Goal: Task Accomplishment & Management: Manage account settings

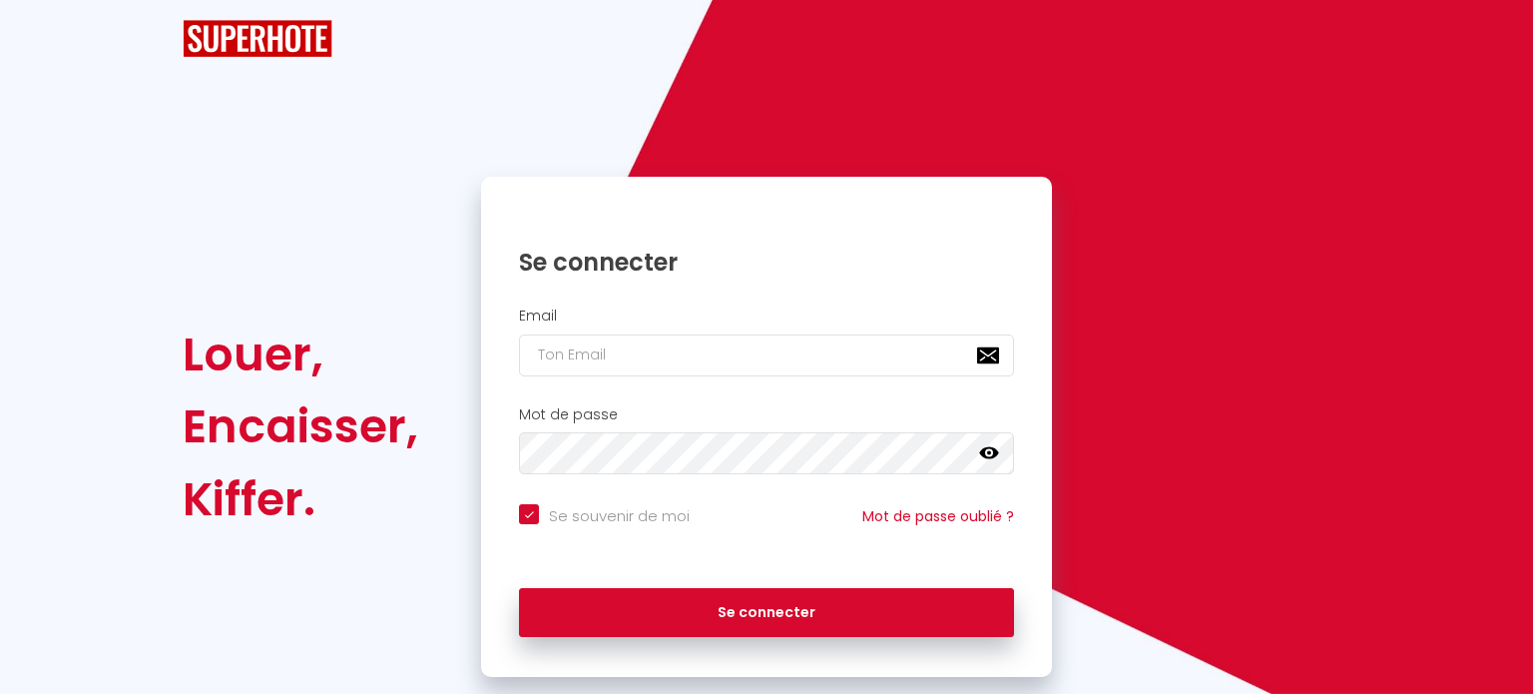
checkbox input "true"
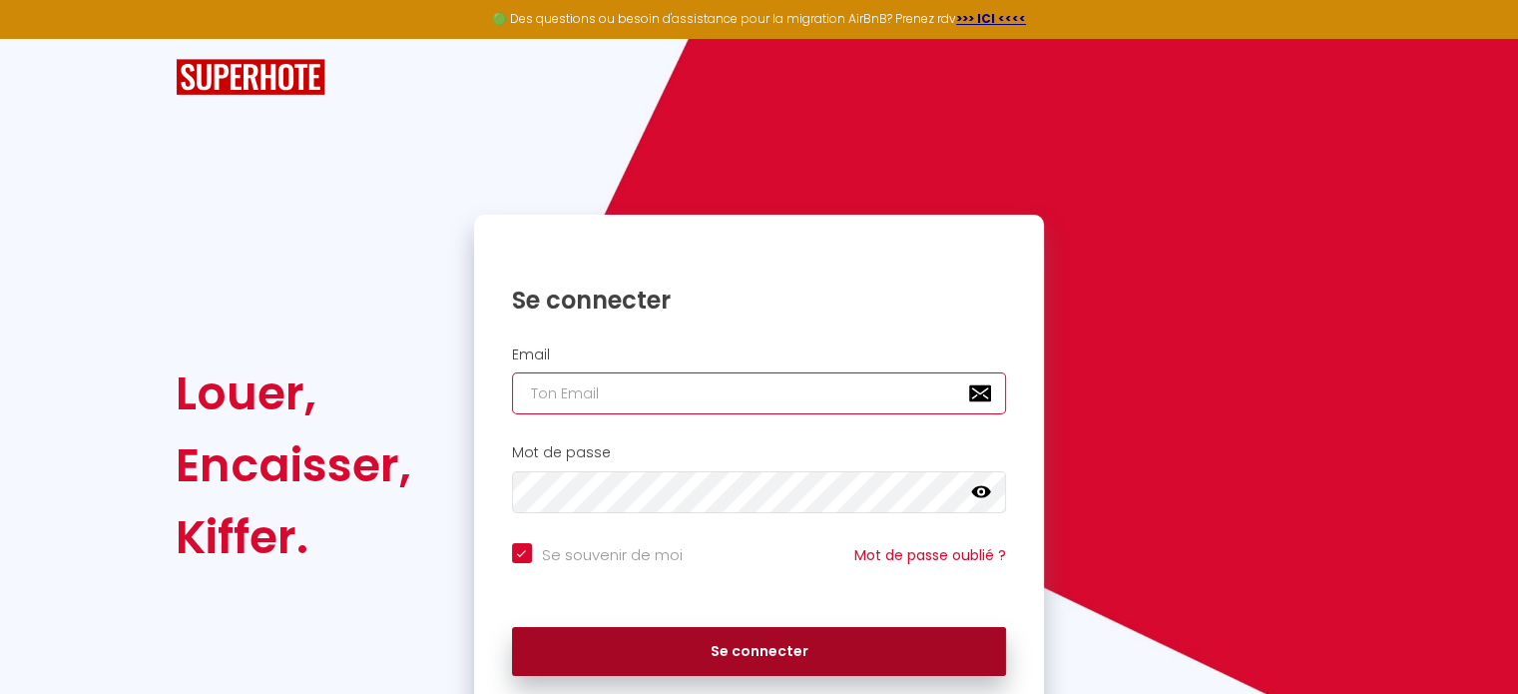
type input "[EMAIL_ADDRESS][DOMAIN_NAME]"
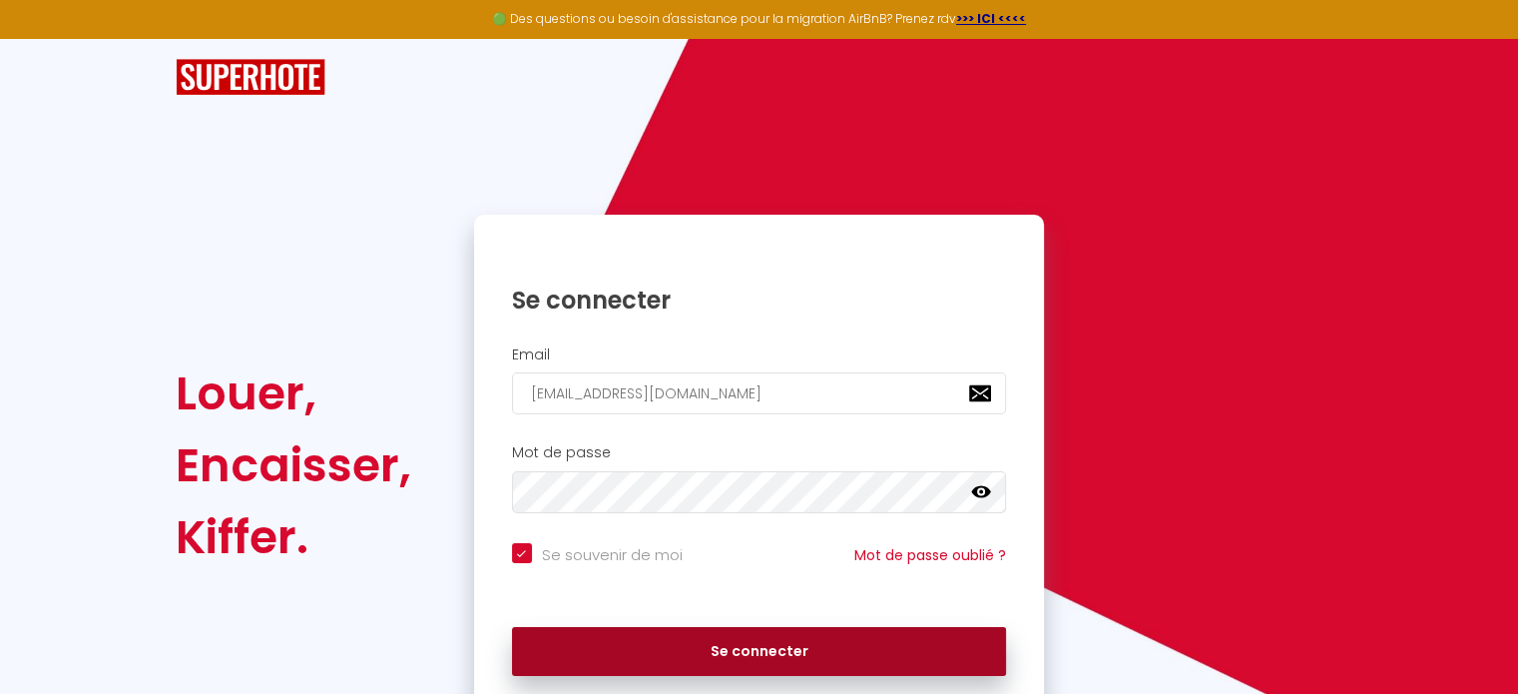
click at [759, 654] on button "Se connecter" at bounding box center [759, 652] width 495 height 50
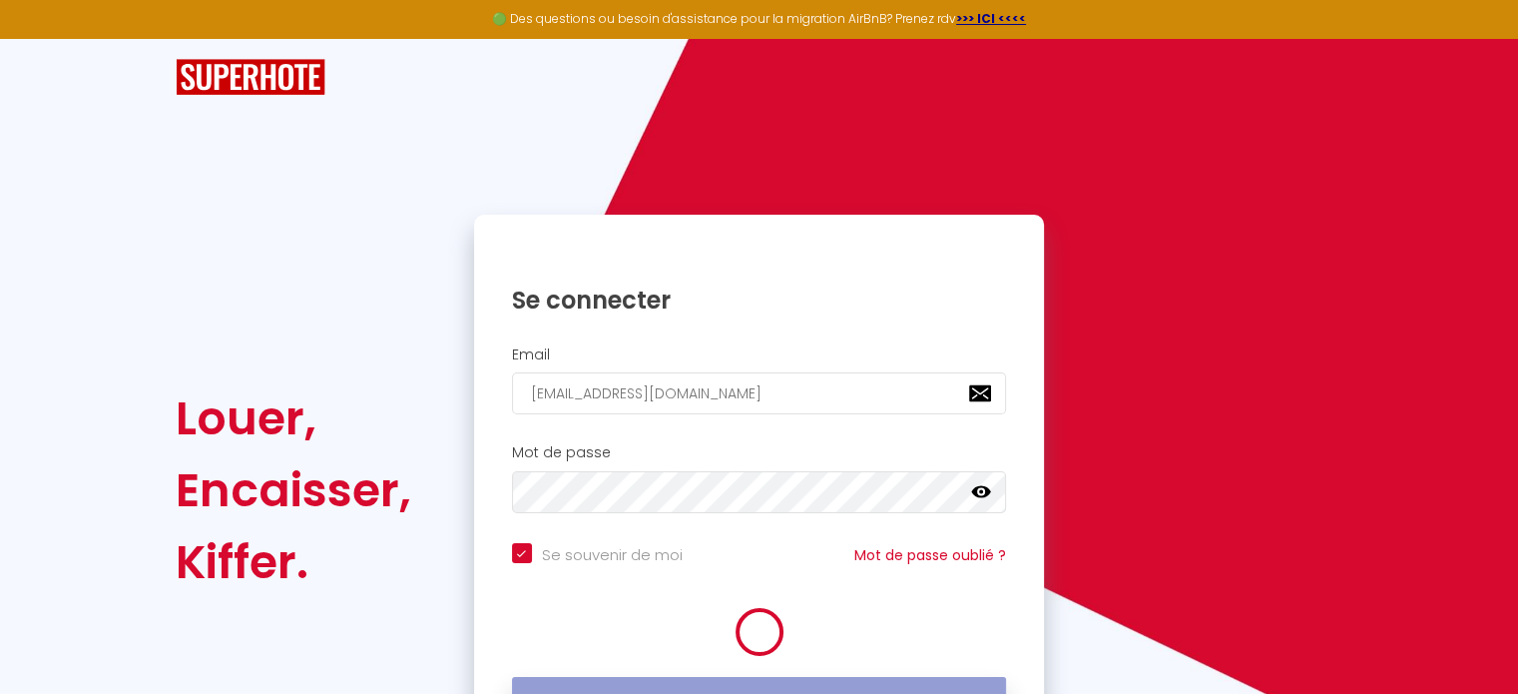
checkbox input "true"
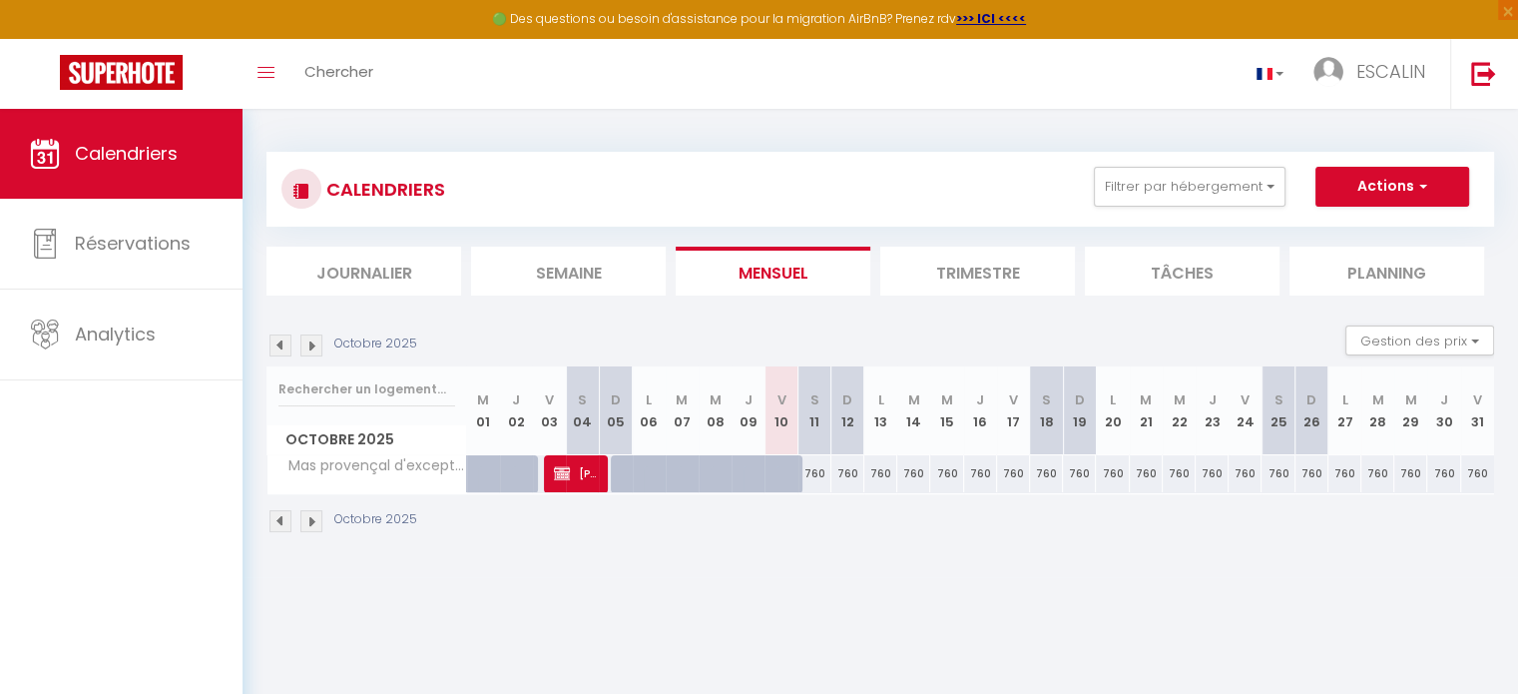
click at [295, 332] on div "Octobre 2025 Gestion des prix Nb Nuits minimum Règles Disponibilité" at bounding box center [880, 345] width 1228 height 41
click at [293, 334] on div "Octobre 2025" at bounding box center [344, 345] width 157 height 22
click at [283, 343] on img at bounding box center [280, 345] width 22 height 22
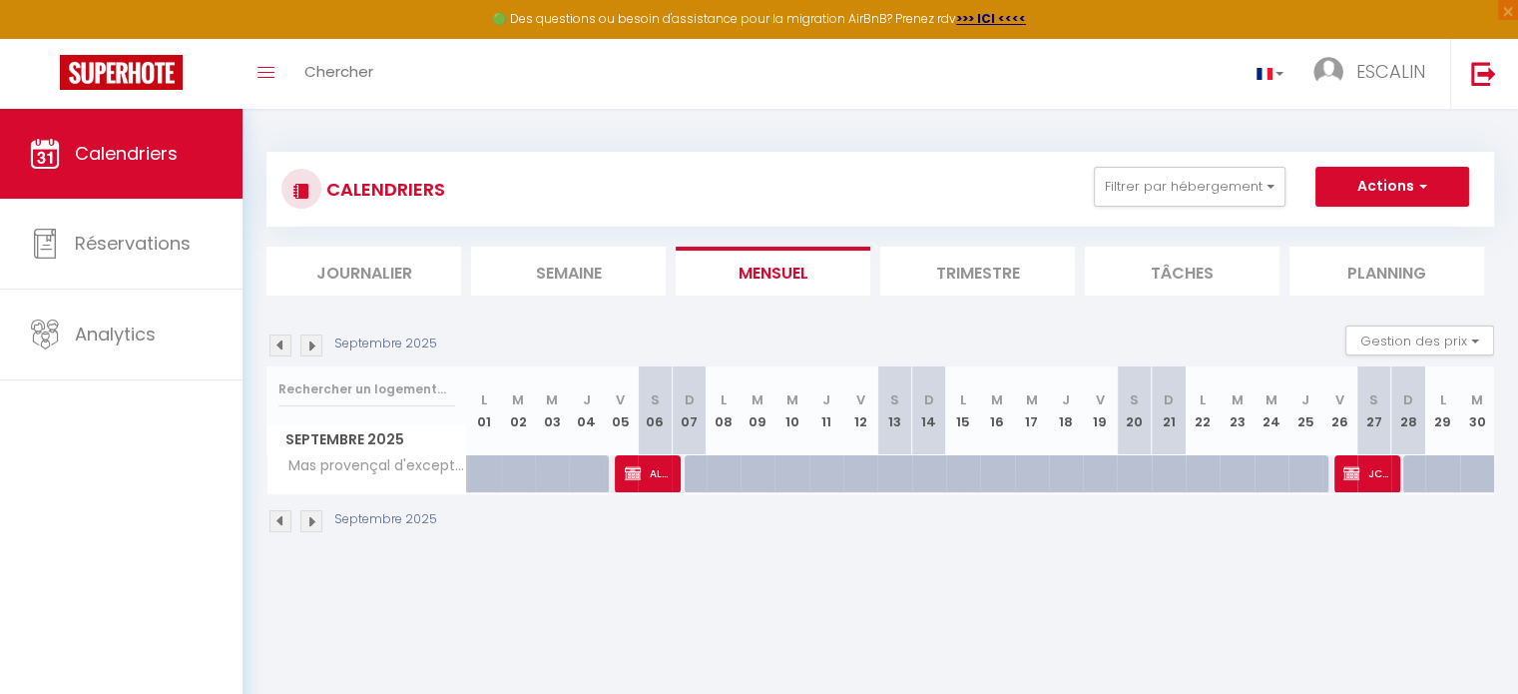
click at [283, 343] on img at bounding box center [280, 345] width 22 height 22
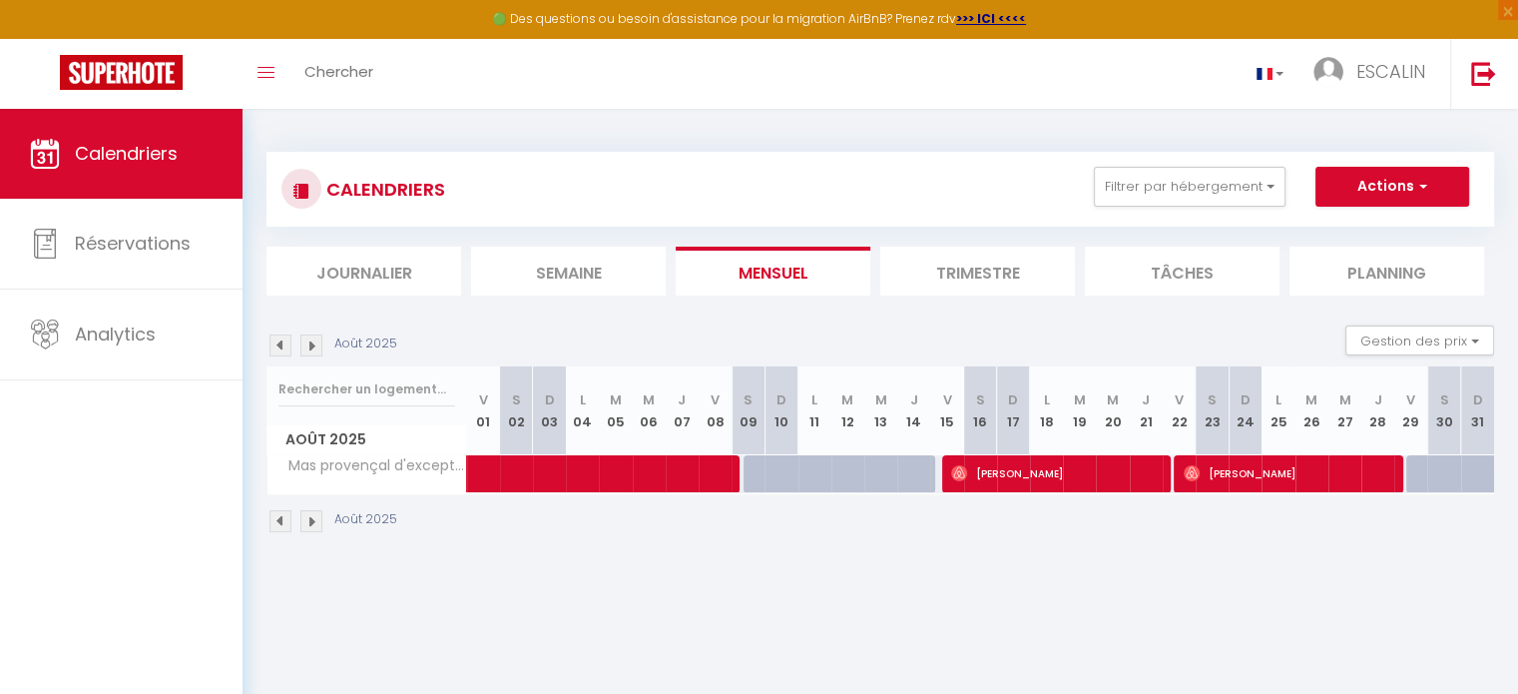
click at [283, 343] on img at bounding box center [280, 345] width 22 height 22
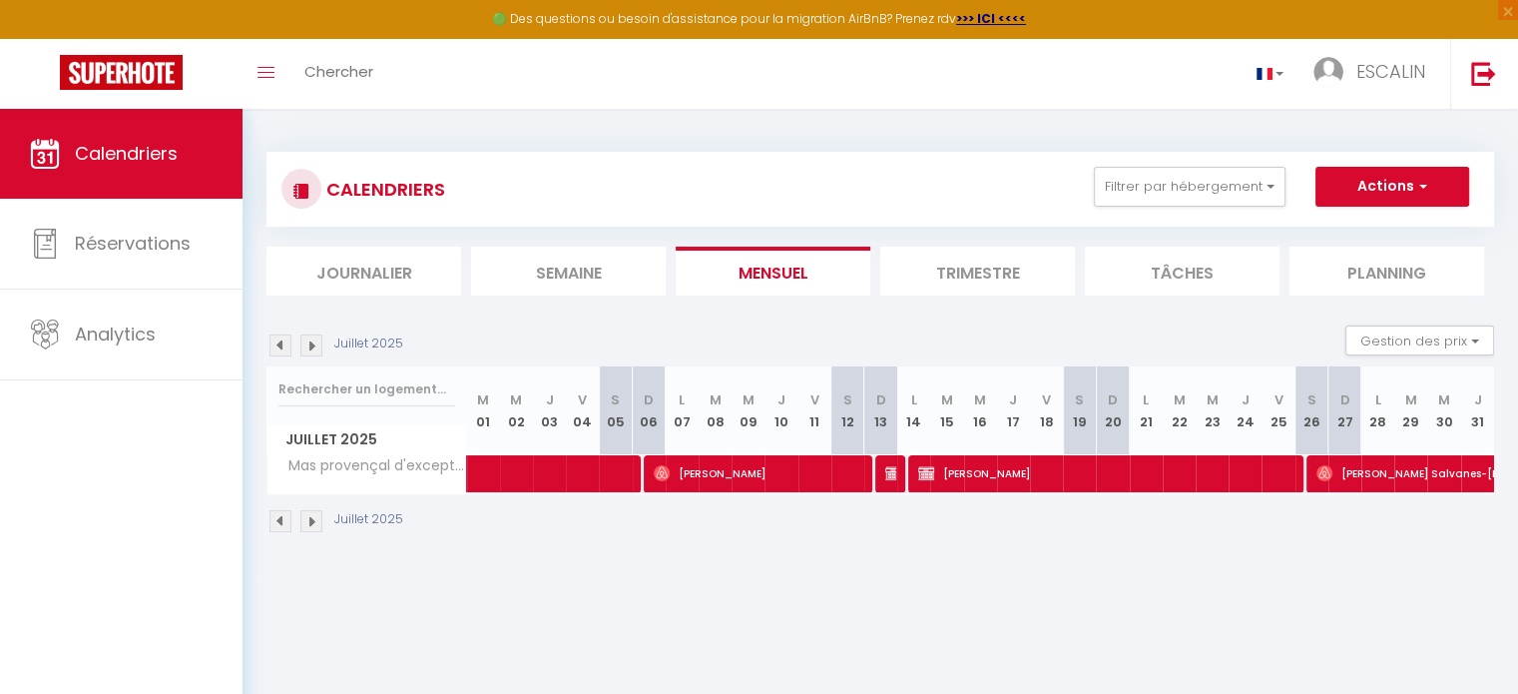
click at [283, 343] on img at bounding box center [280, 345] width 22 height 22
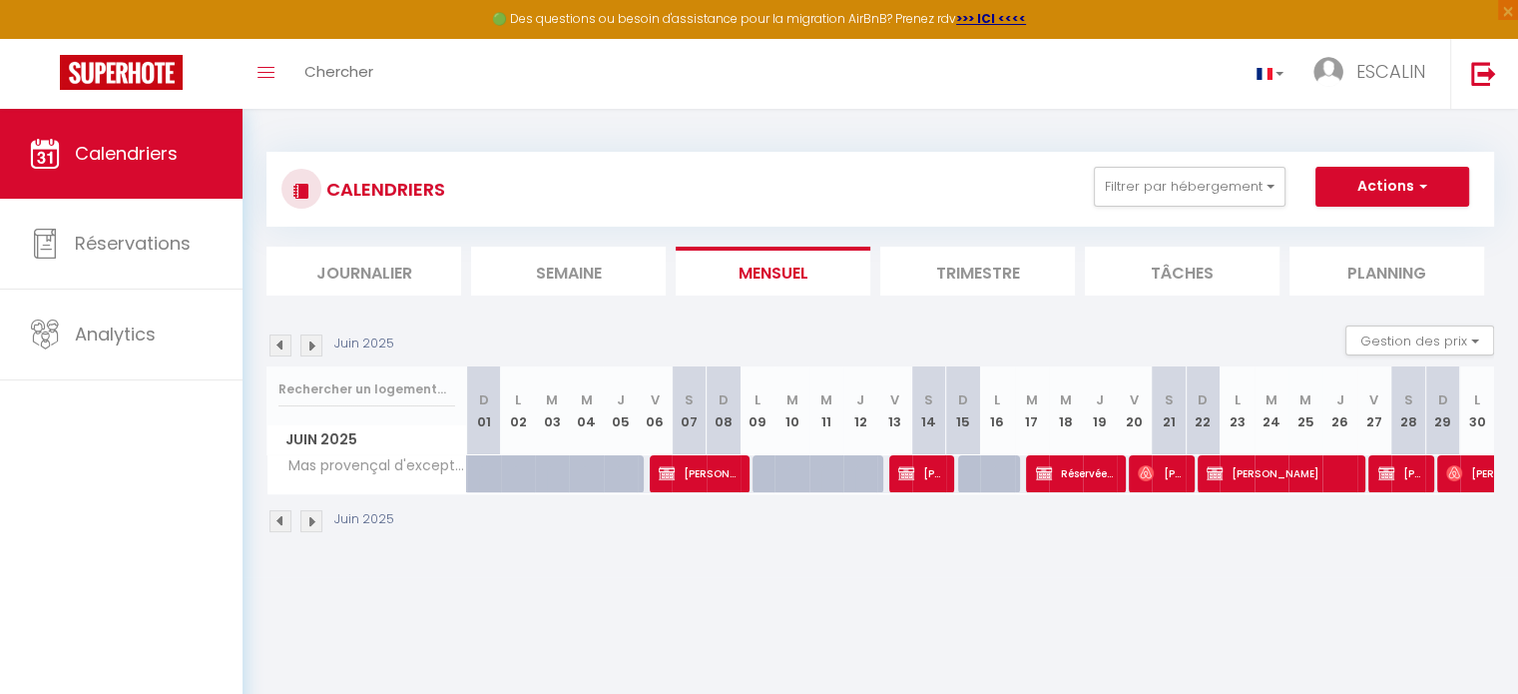
click at [303, 342] on img at bounding box center [311, 345] width 22 height 22
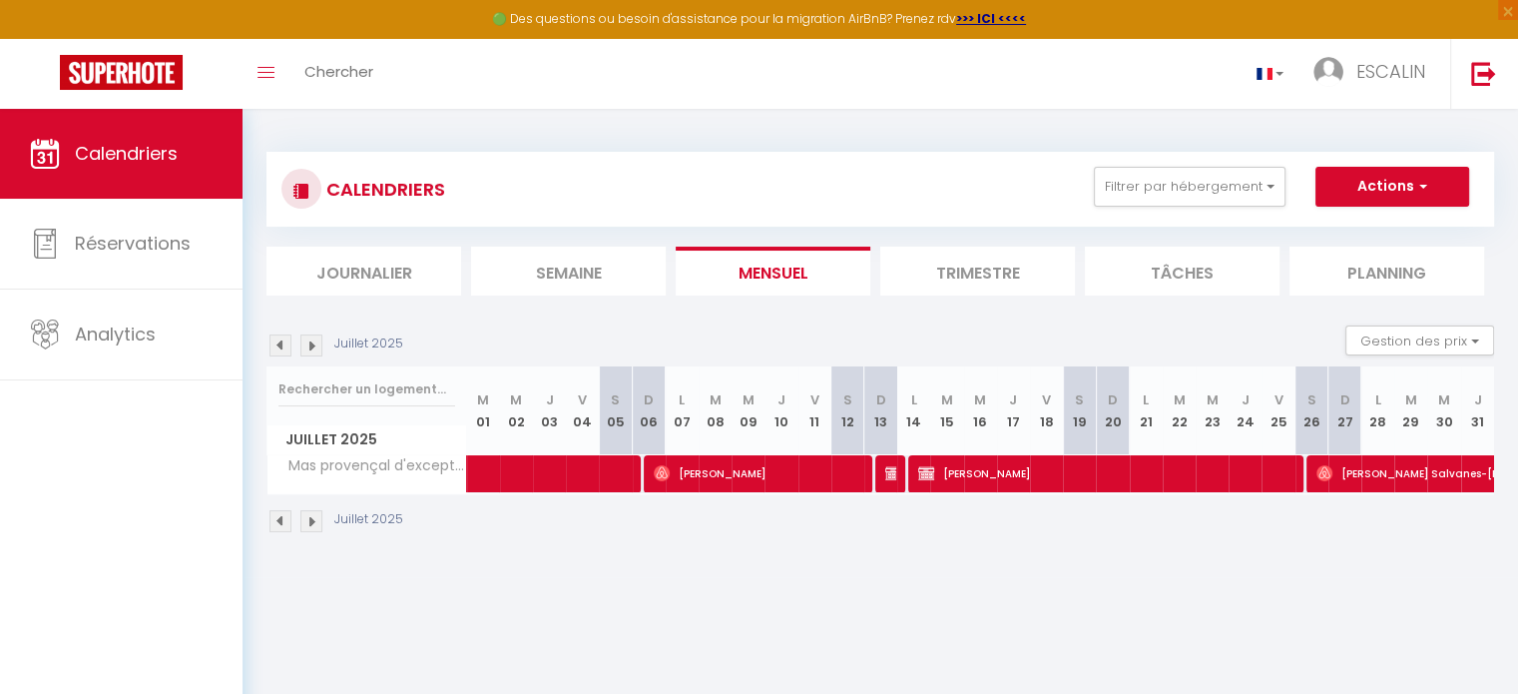
click at [296, 291] on li "Journalier" at bounding box center [363, 271] width 195 height 49
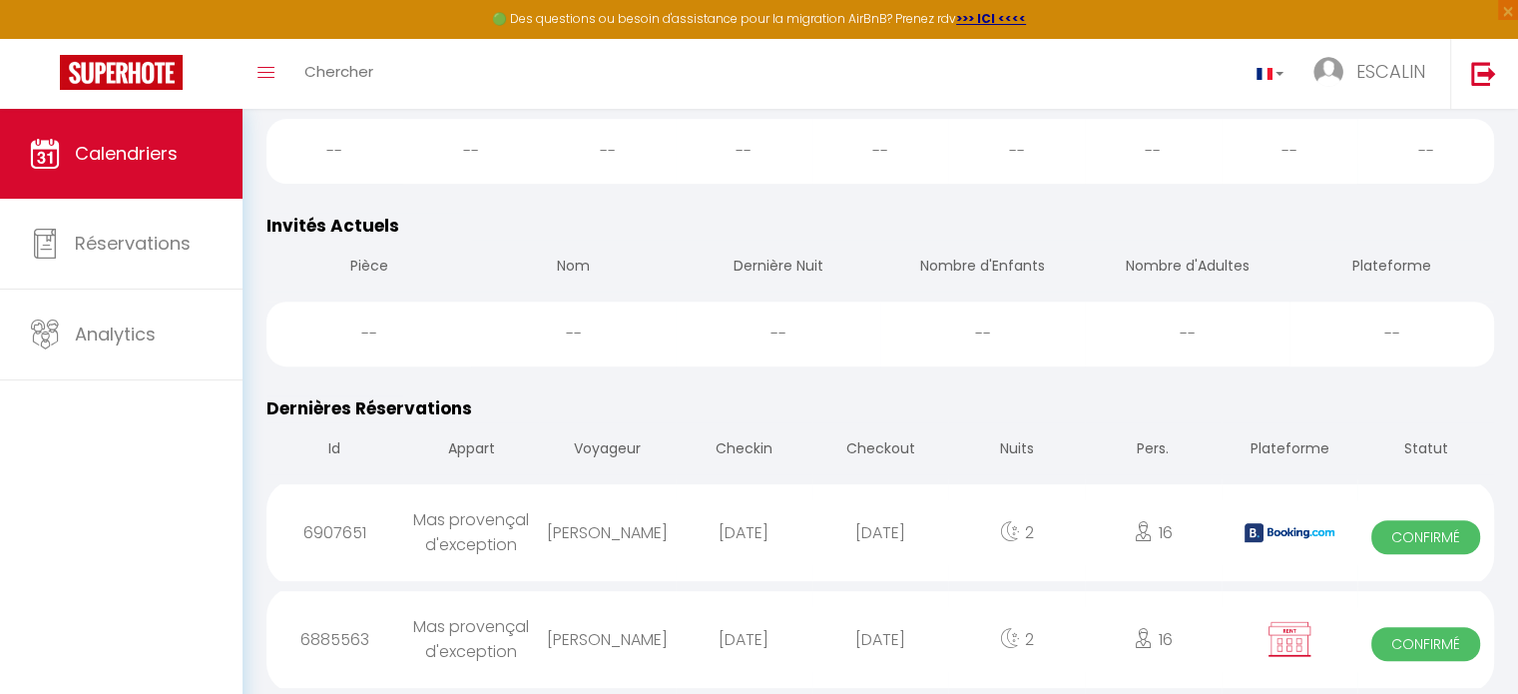
scroll to position [699, 0]
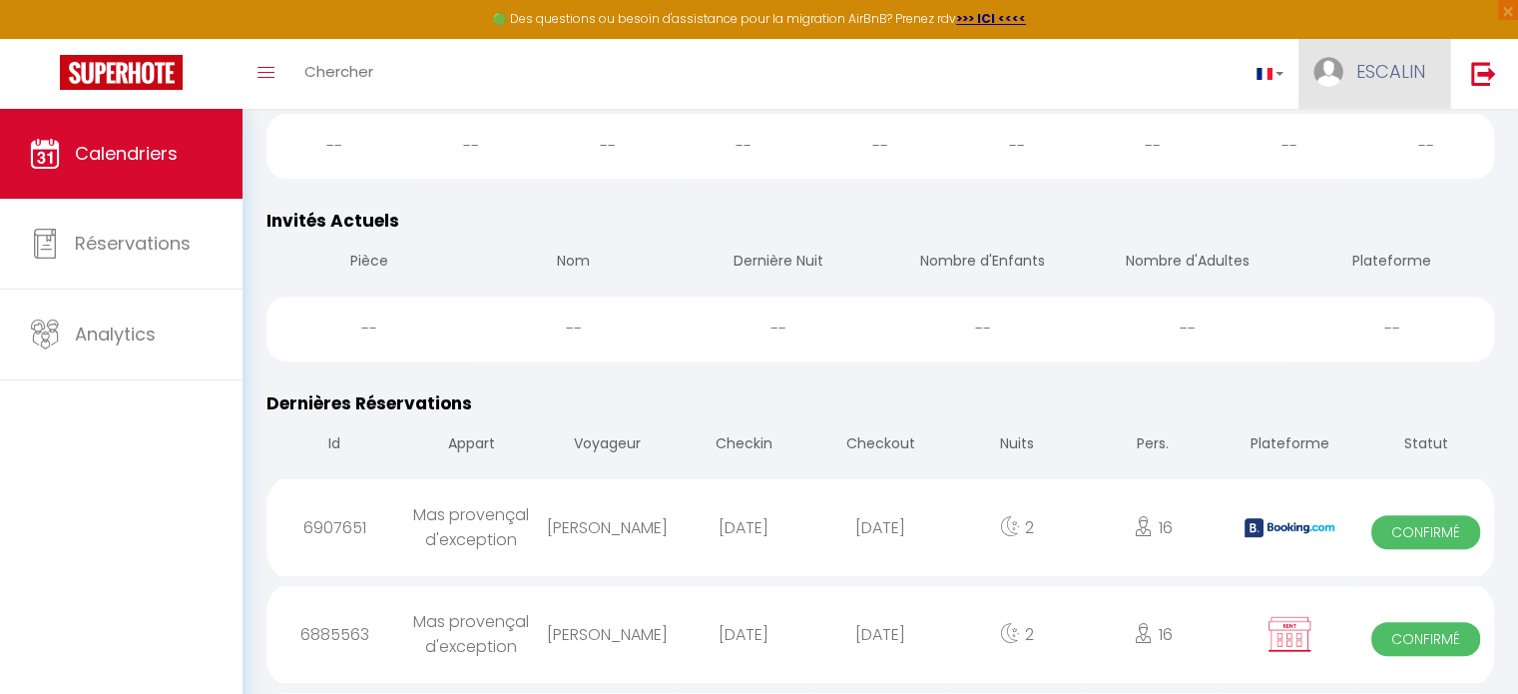
click at [1343, 56] on link "ESCALIN" at bounding box center [1374, 74] width 152 height 70
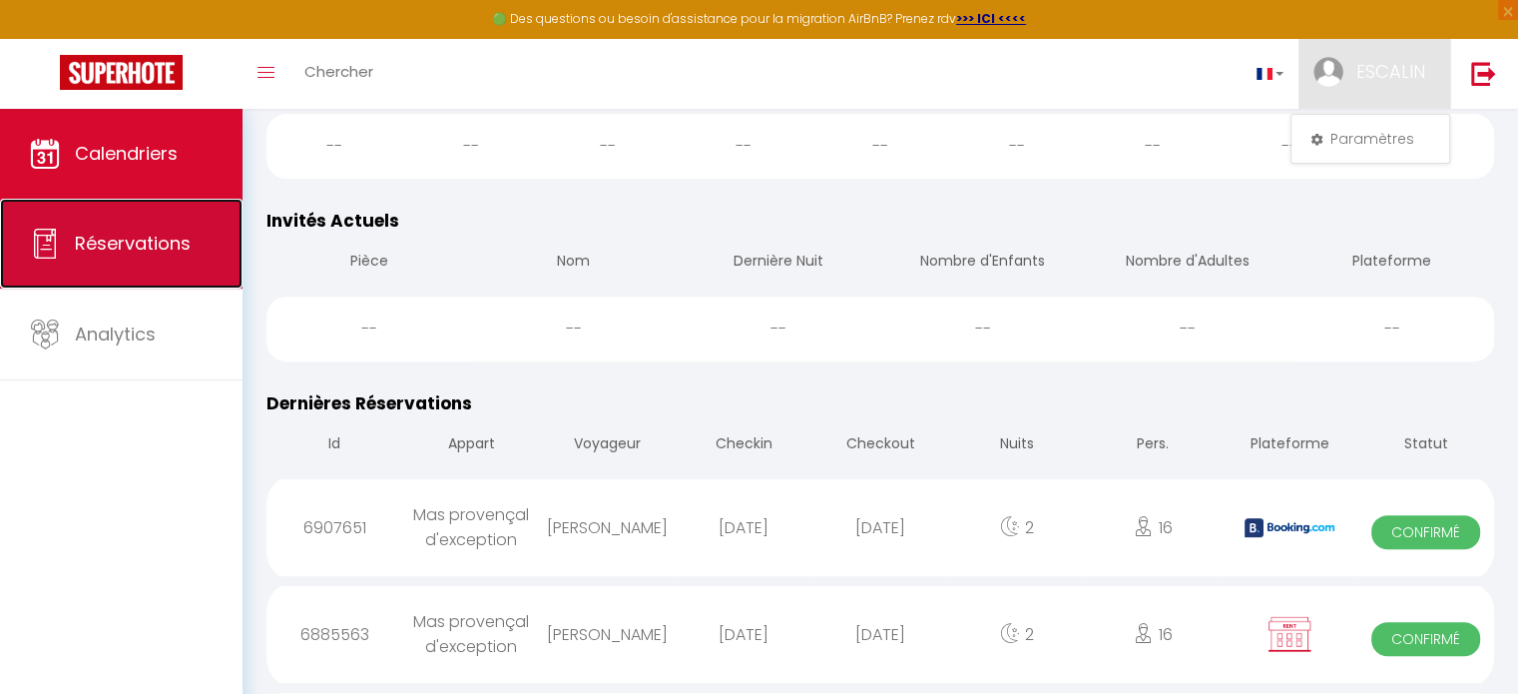
click at [134, 239] on span "Réservations" at bounding box center [133, 243] width 116 height 25
select select "not_cancelled"
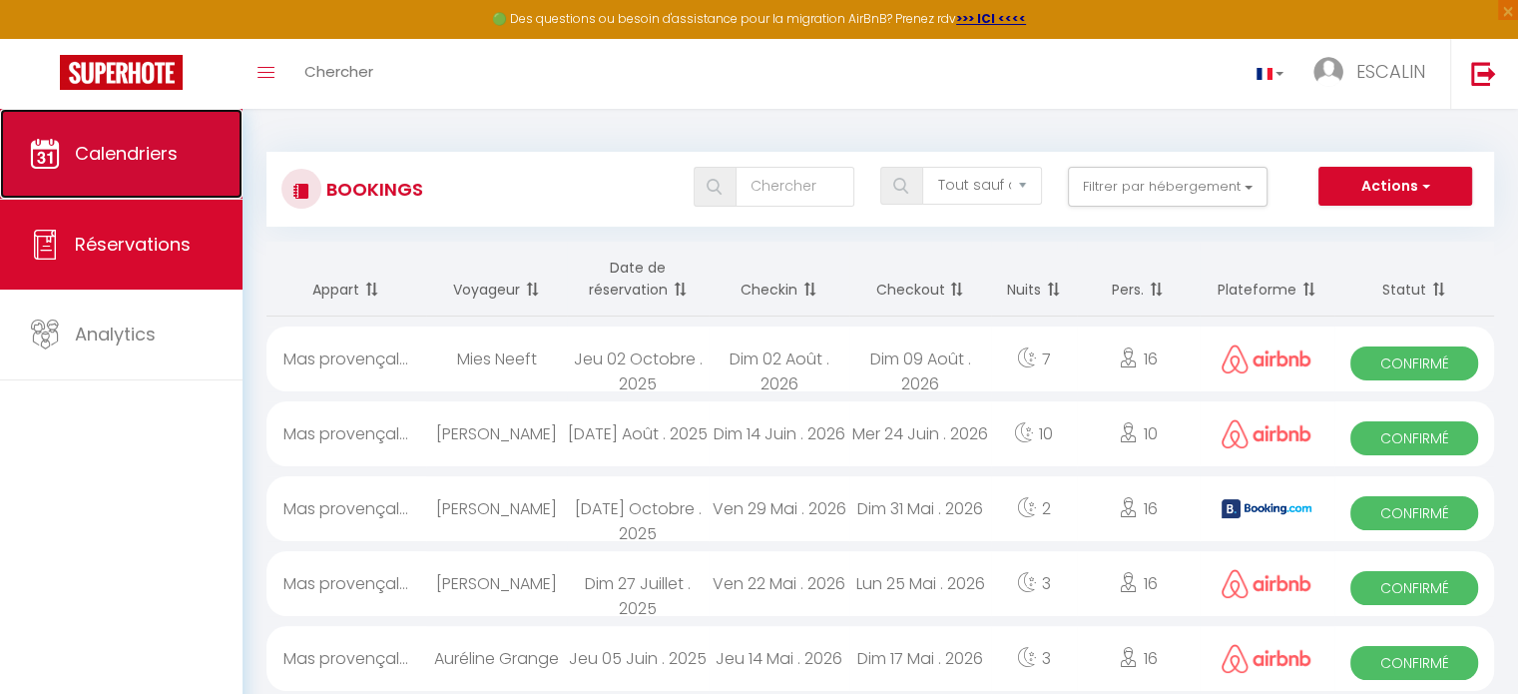
click at [149, 143] on span "Calendriers" at bounding box center [126, 153] width 103 height 25
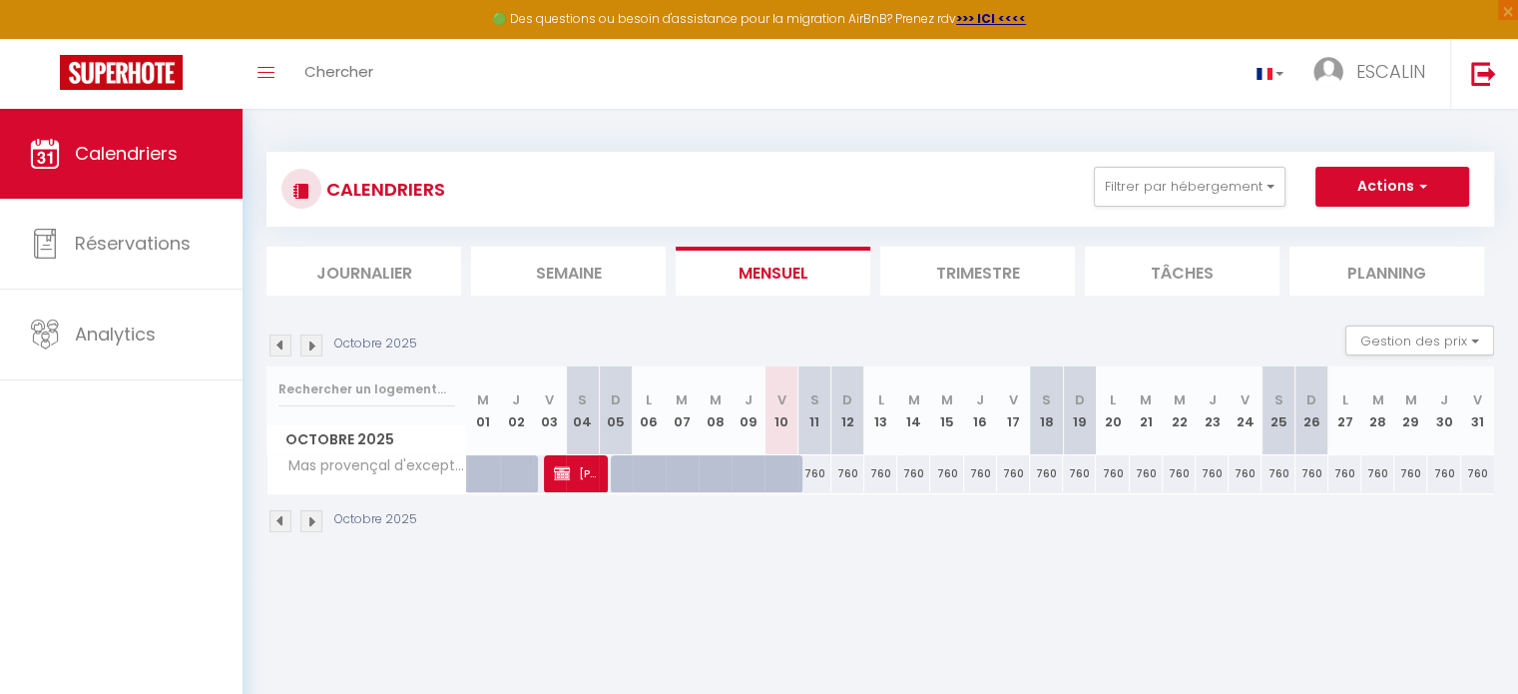
click at [275, 512] on img at bounding box center [280, 521] width 22 height 22
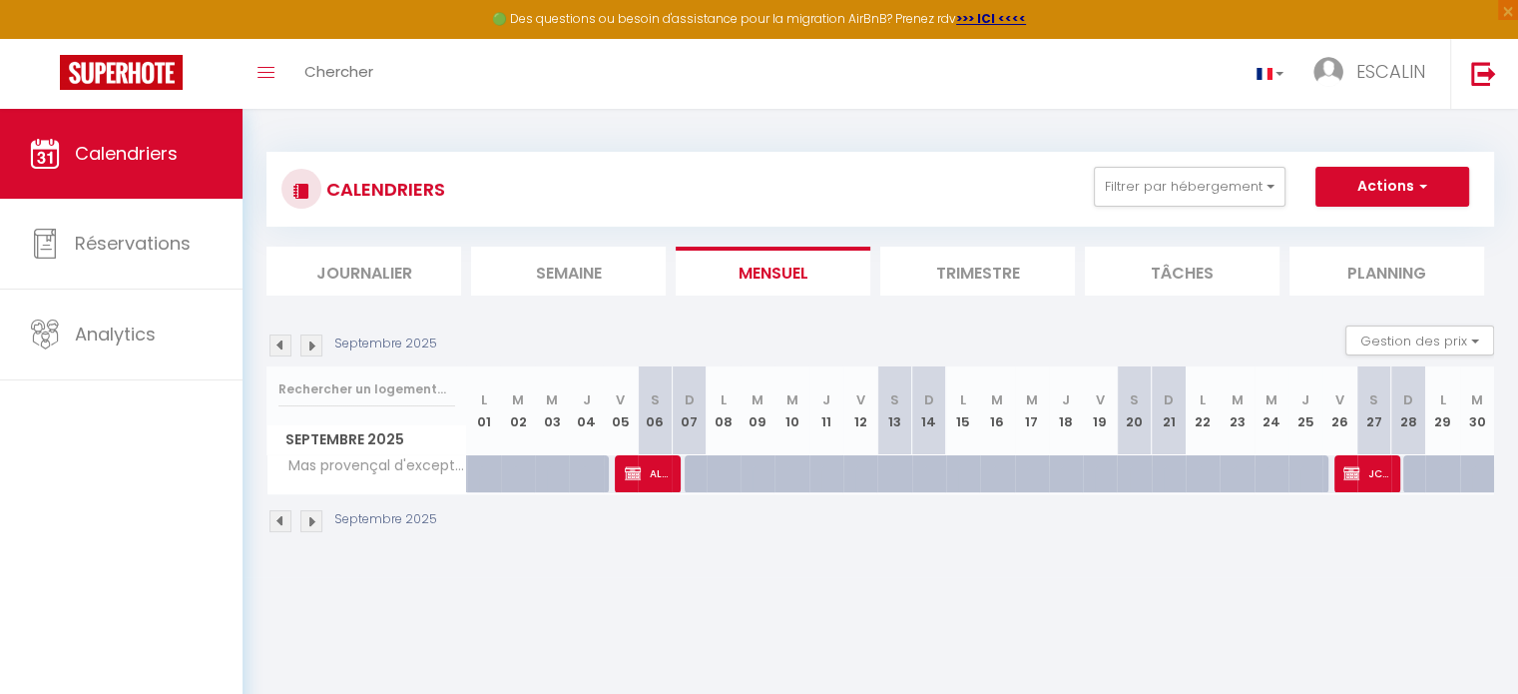
click at [275, 512] on img at bounding box center [280, 521] width 22 height 22
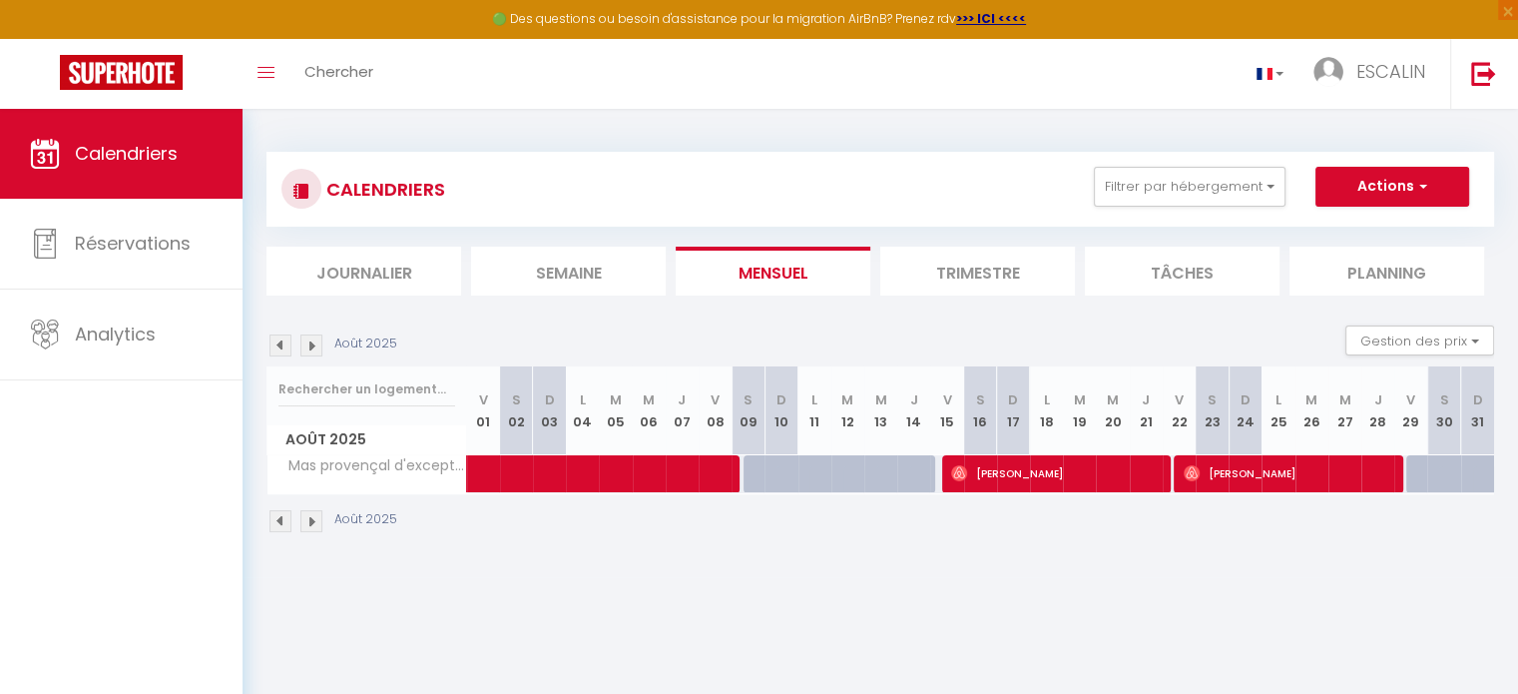
click at [275, 512] on img at bounding box center [280, 521] width 22 height 22
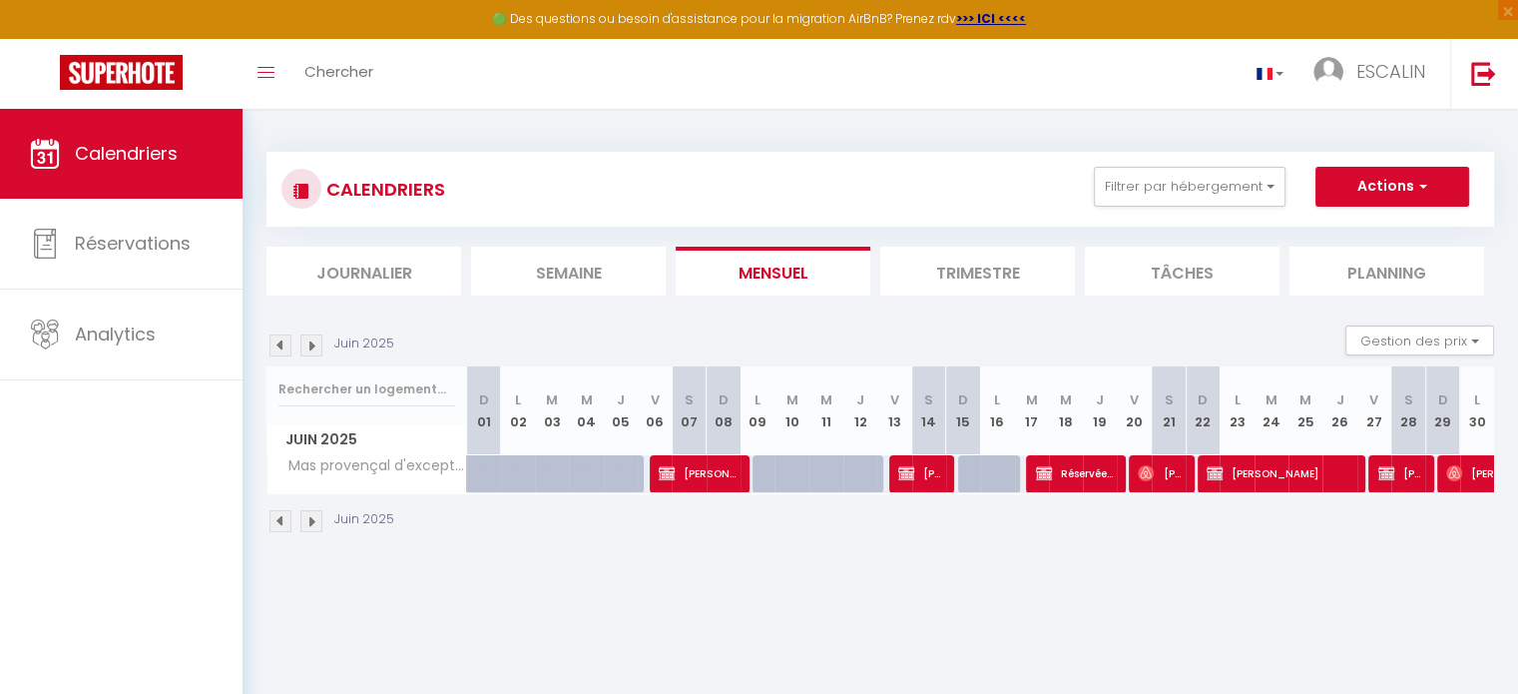
click at [275, 512] on img at bounding box center [280, 521] width 22 height 22
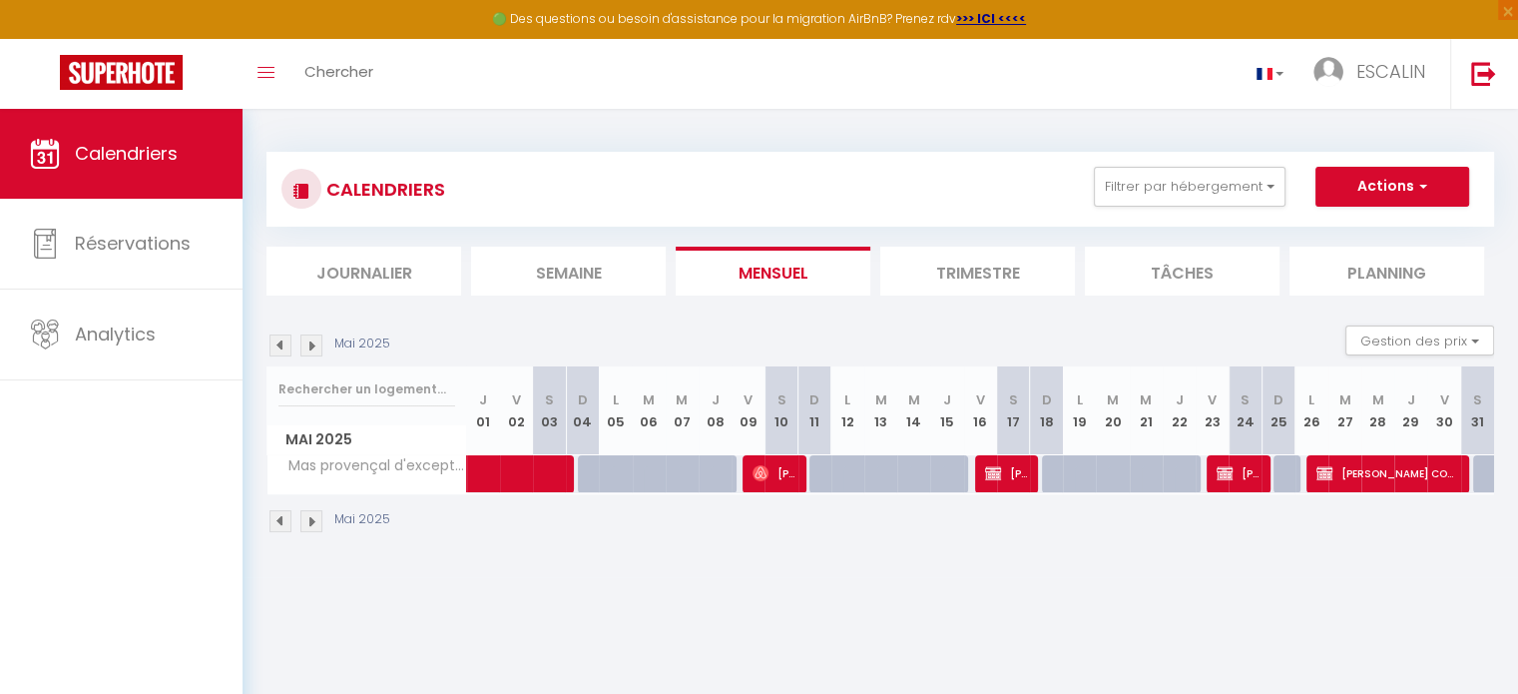
click at [319, 527] on img at bounding box center [311, 521] width 22 height 22
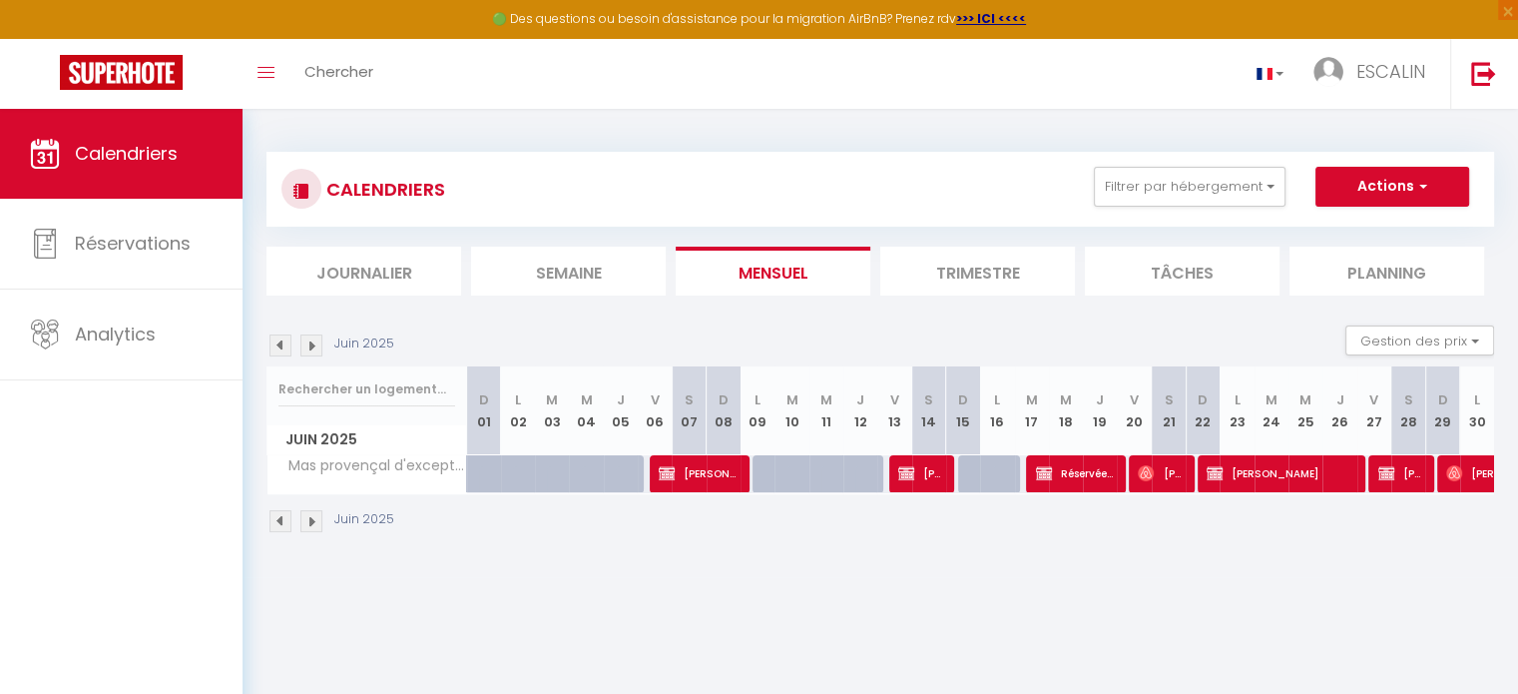
click at [274, 511] on img at bounding box center [280, 521] width 22 height 22
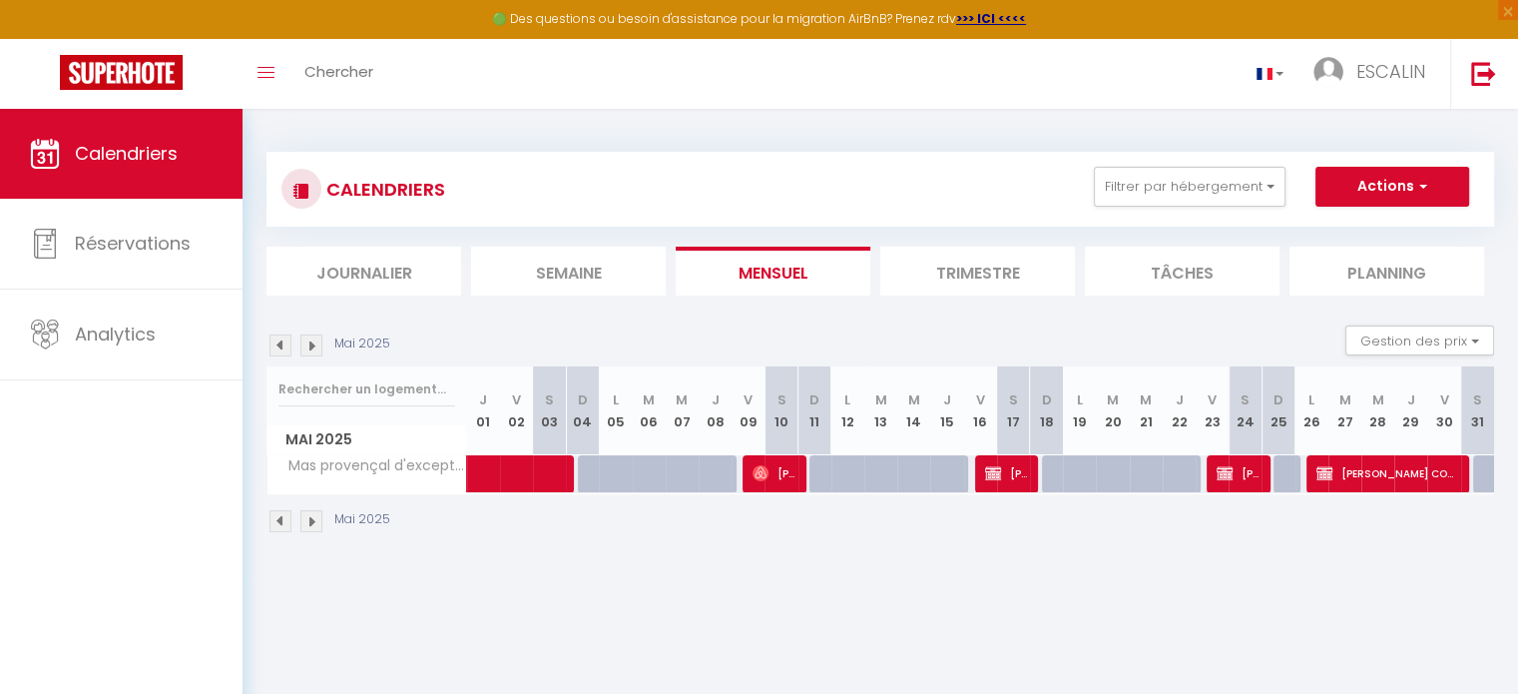
click at [304, 516] on img at bounding box center [311, 521] width 22 height 22
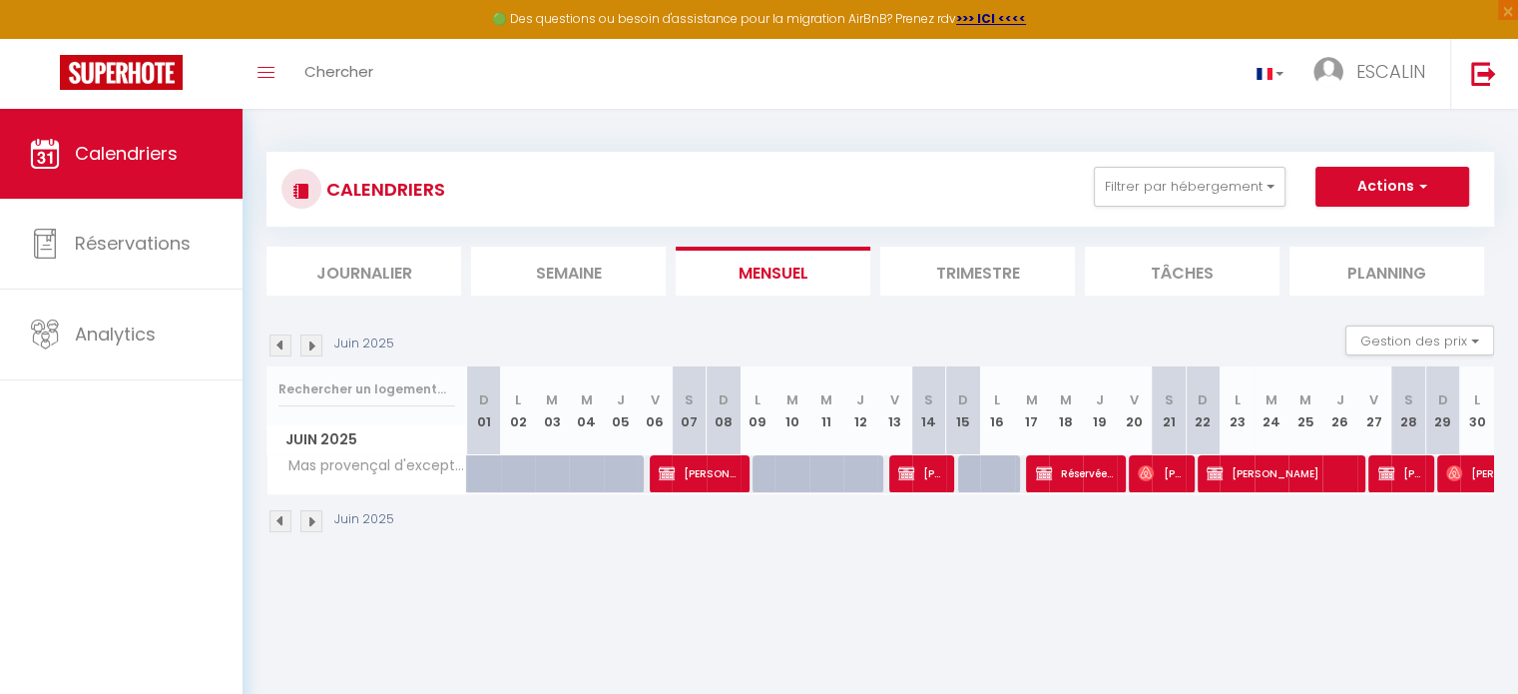
click at [307, 516] on img at bounding box center [311, 521] width 22 height 22
